Goal: Task Accomplishment & Management: Manage account settings

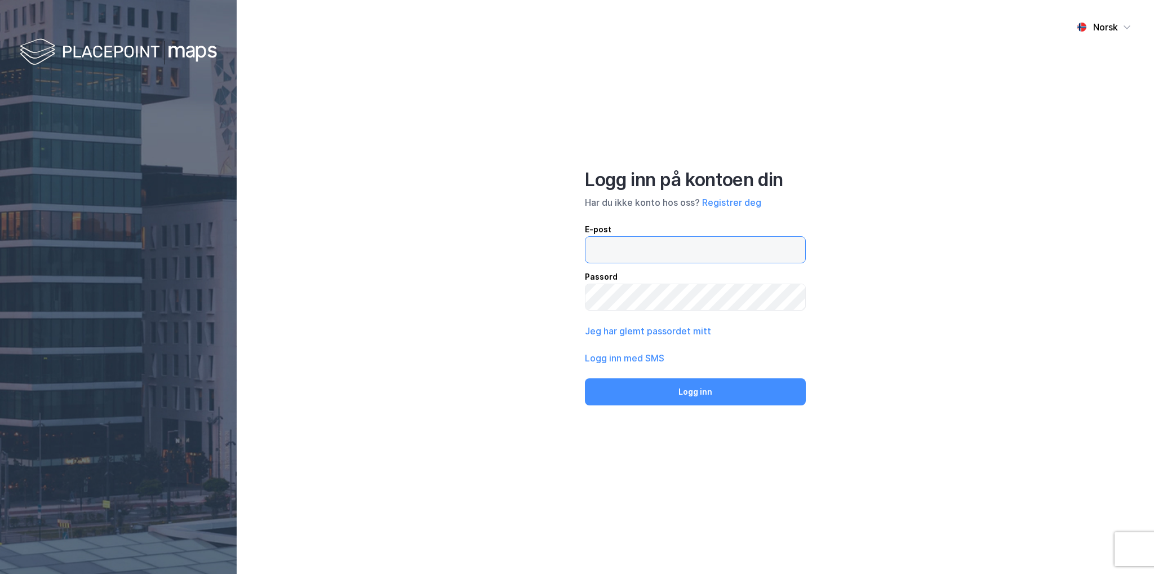
click at [659, 251] on input "email" at bounding box center [696, 250] width 220 height 26
click at [758, 243] on input "[PERSON_NAME][EMAIL_ADDRESS][DOMAIN_NAME]" at bounding box center [696, 250] width 220 height 26
click at [585, 378] on button "Logg inn" at bounding box center [695, 391] width 221 height 27
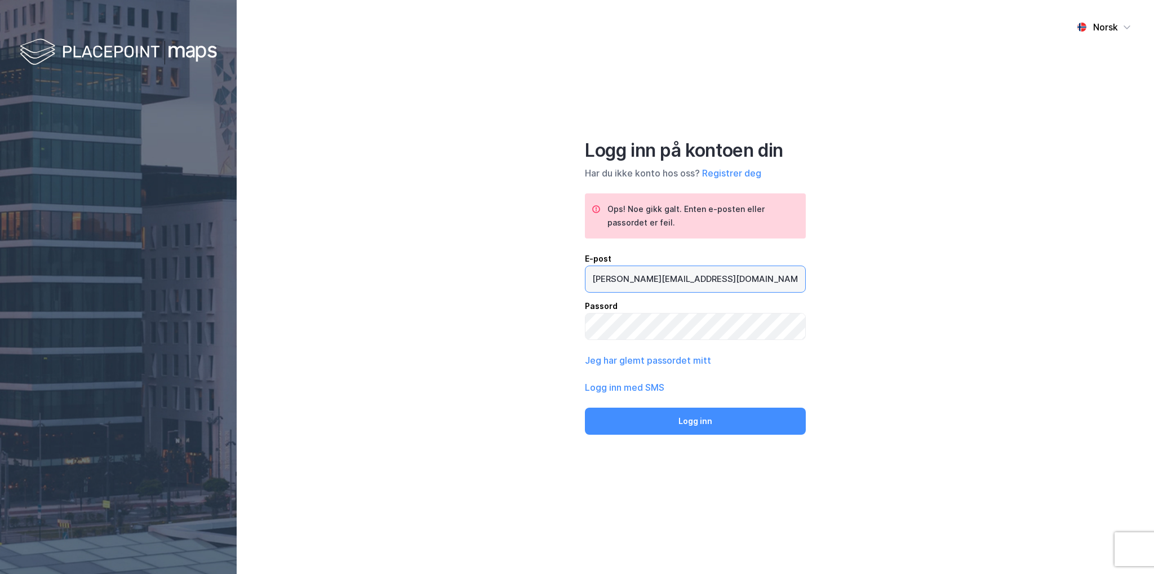
click at [691, 279] on input "[PERSON_NAME][EMAIL_ADDRESS][DOMAIN_NAME]" at bounding box center [696, 279] width 220 height 26
type input "[EMAIL_ADDRESS][DOMAIN_NAME]"
click at [585, 408] on button "Logg inn" at bounding box center [695, 421] width 221 height 27
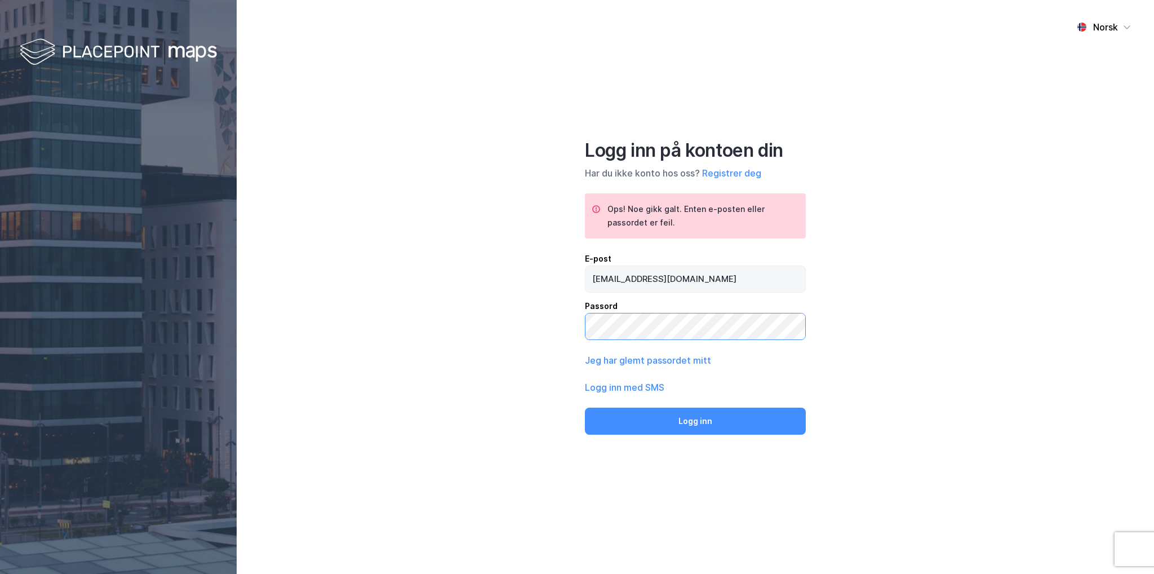
click at [585, 408] on button "Logg inn" at bounding box center [695, 421] width 221 height 27
